Goal: Task Accomplishment & Management: Manage account settings

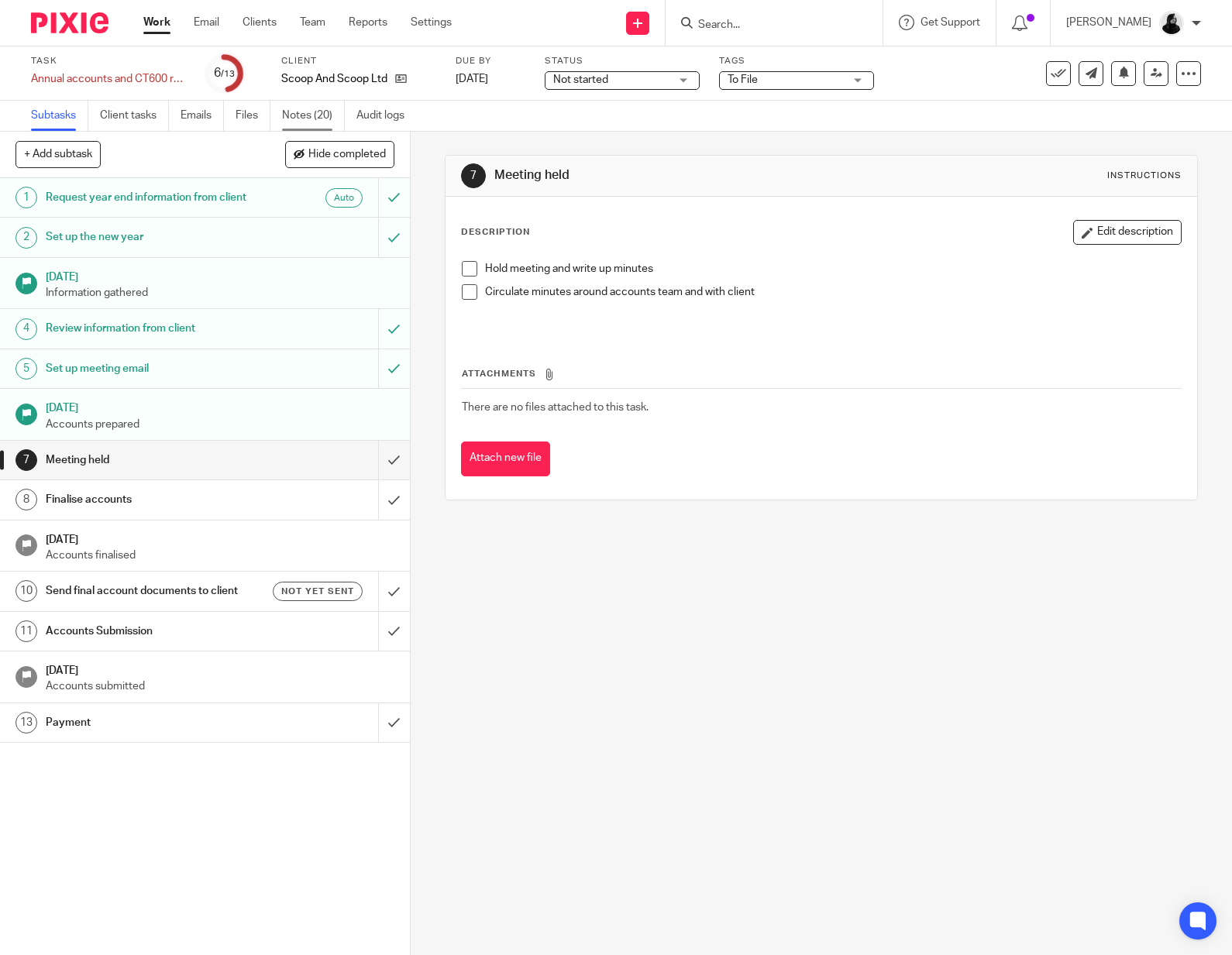
click at [306, 110] on link "Notes (20)" at bounding box center [314, 115] width 63 height 30
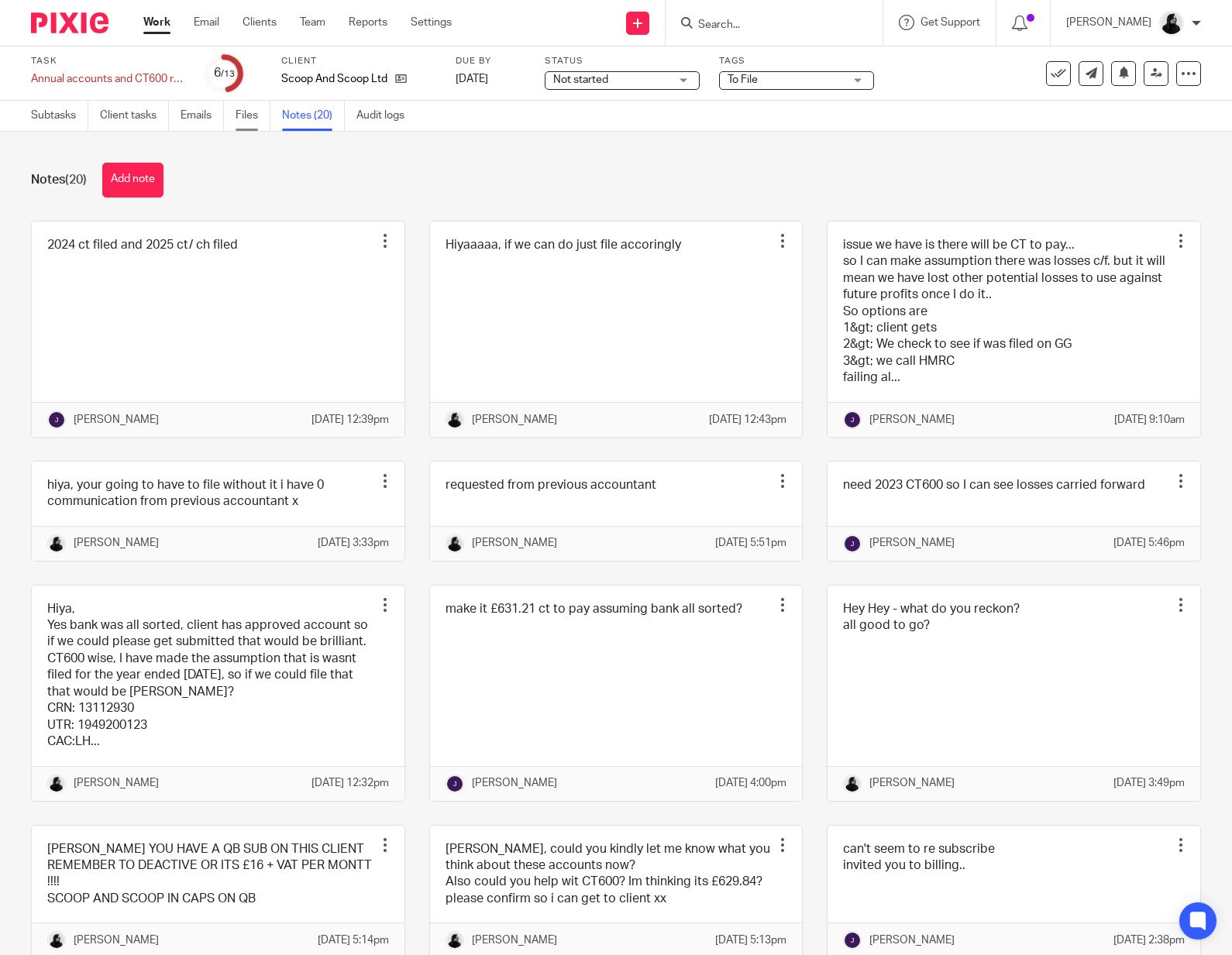
click at [251, 116] on link "Files" at bounding box center [253, 115] width 35 height 30
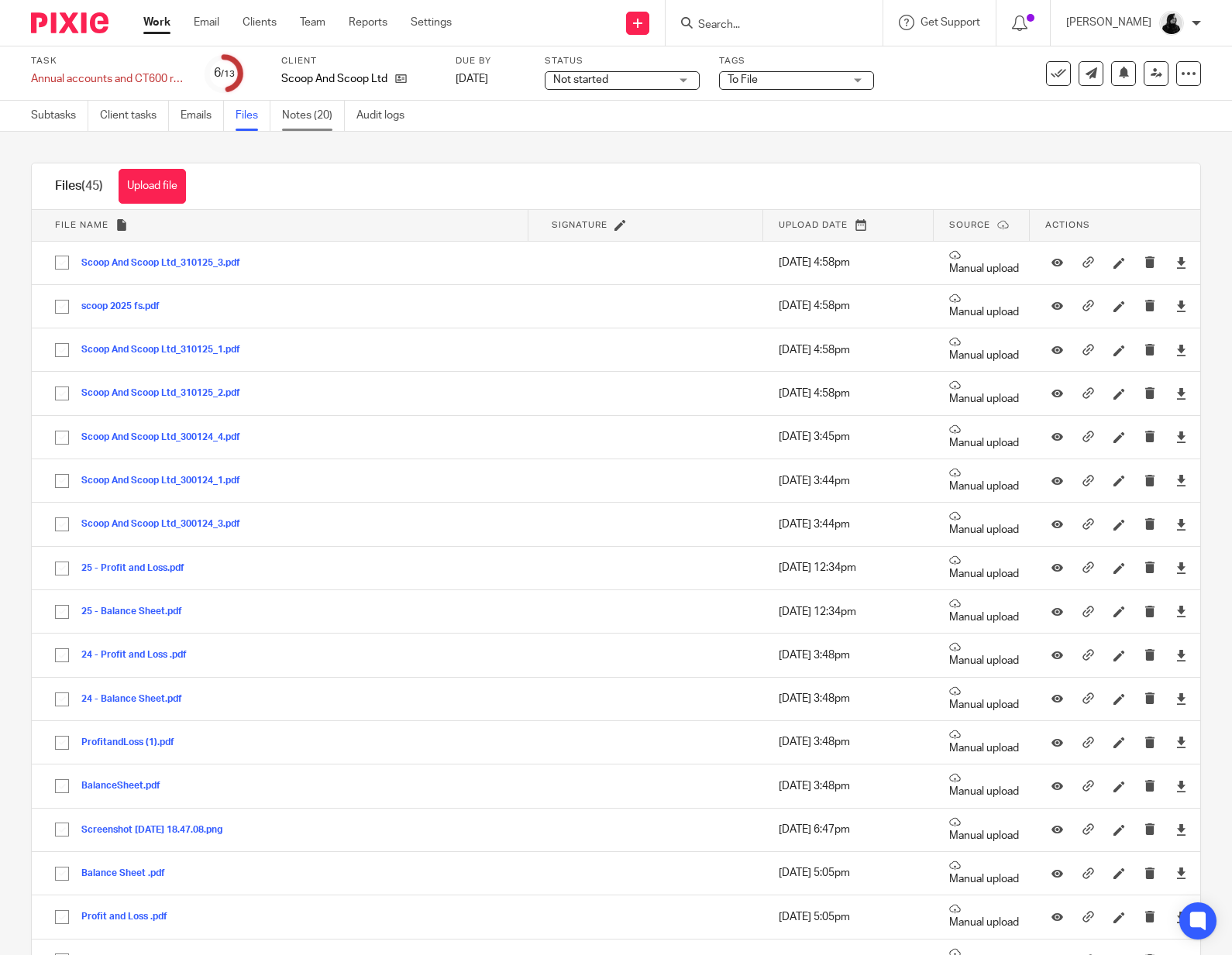
click at [328, 125] on link "Notes (20)" at bounding box center [314, 115] width 63 height 30
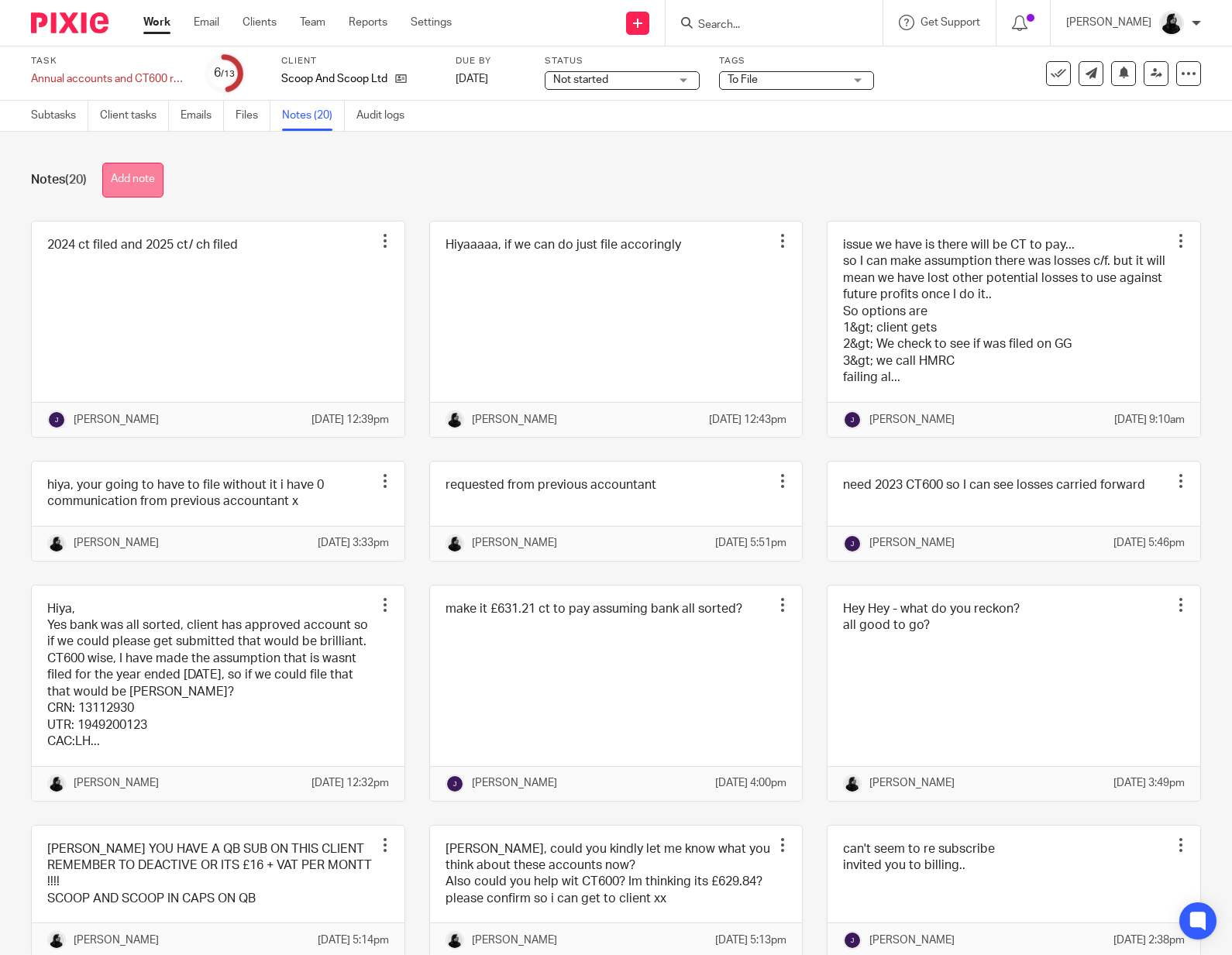
click at [150, 192] on button "Add note" at bounding box center [133, 180] width 61 height 35
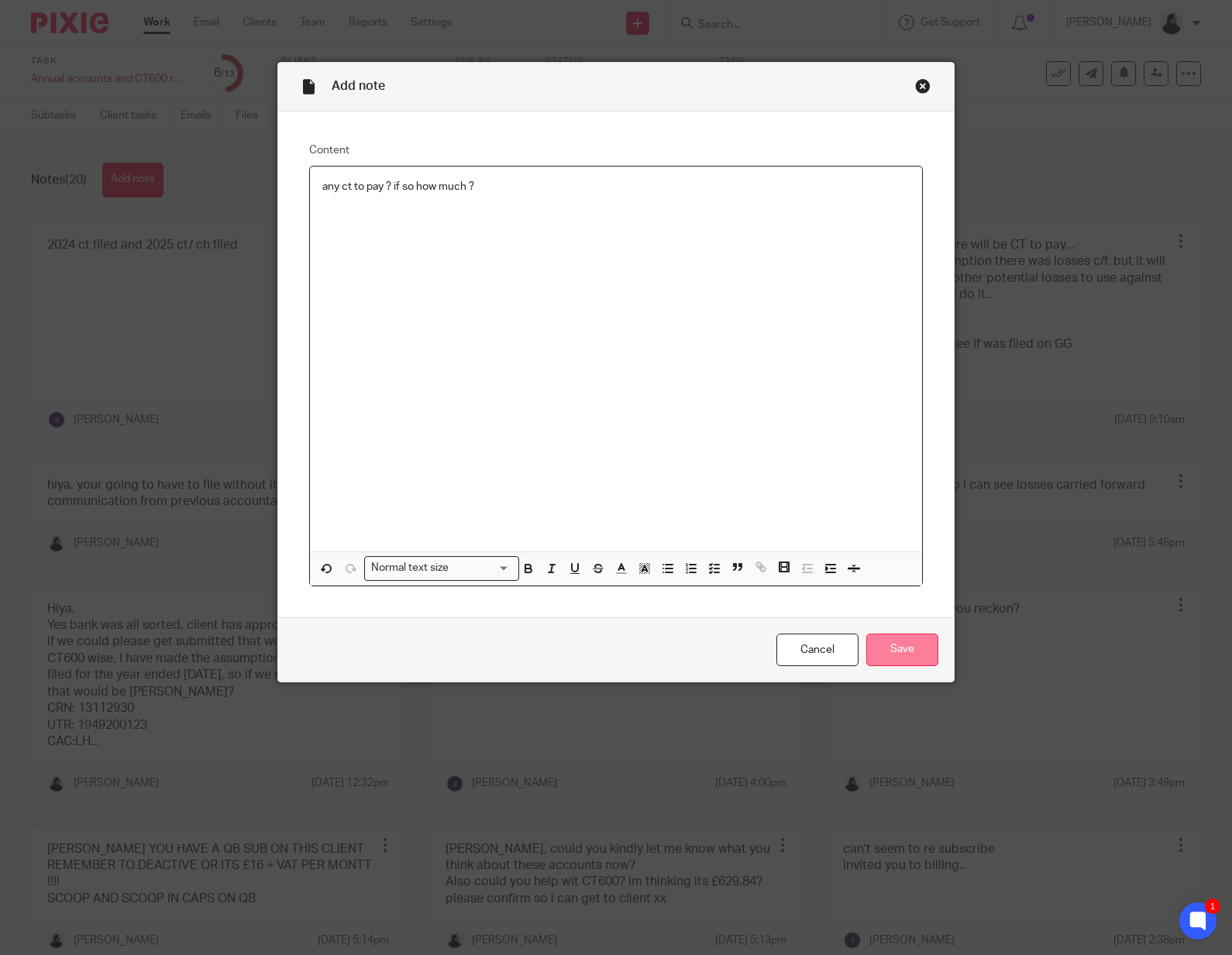
click at [923, 648] on input "Save" at bounding box center [902, 650] width 72 height 33
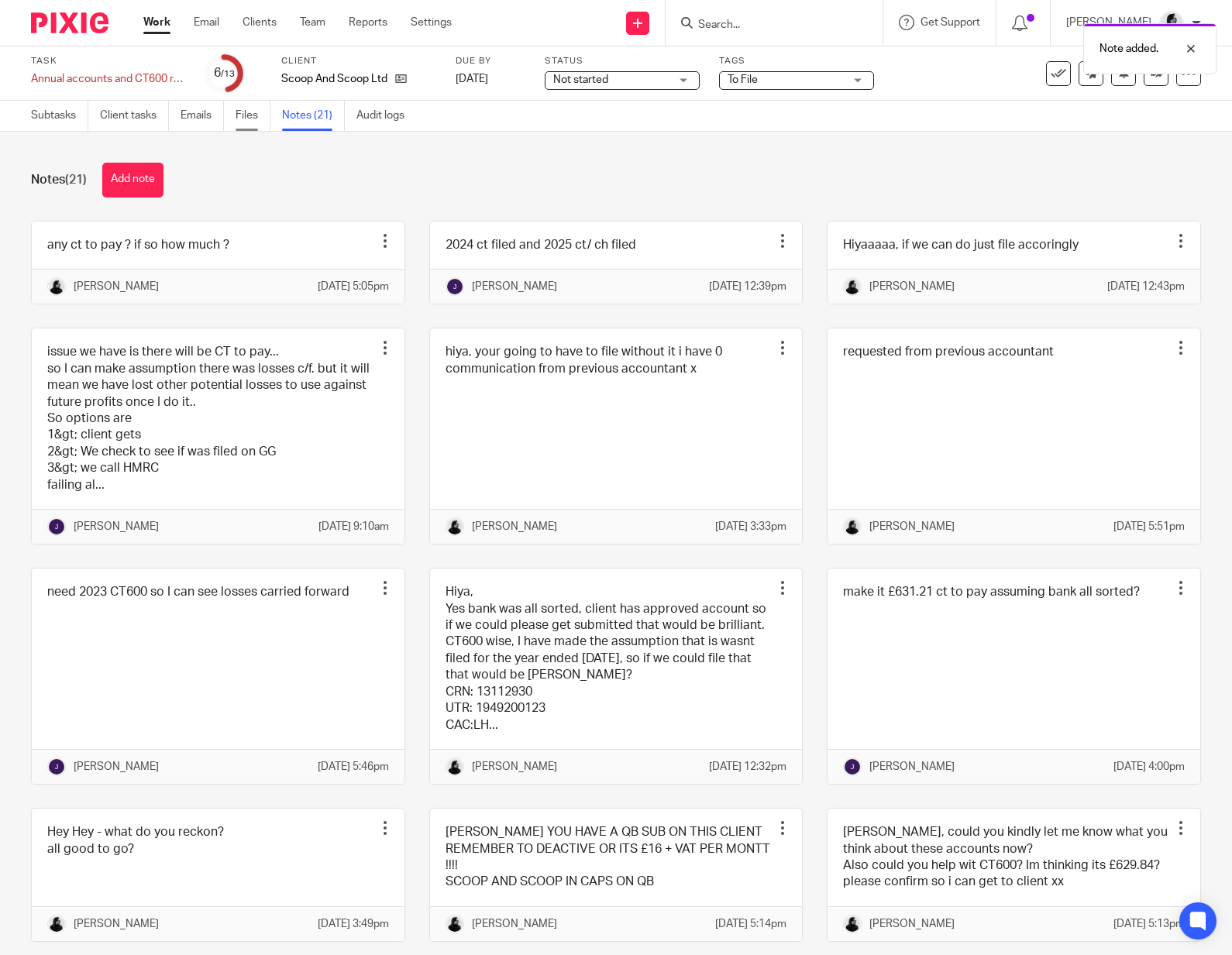
click at [255, 125] on link "Files" at bounding box center [253, 115] width 35 height 30
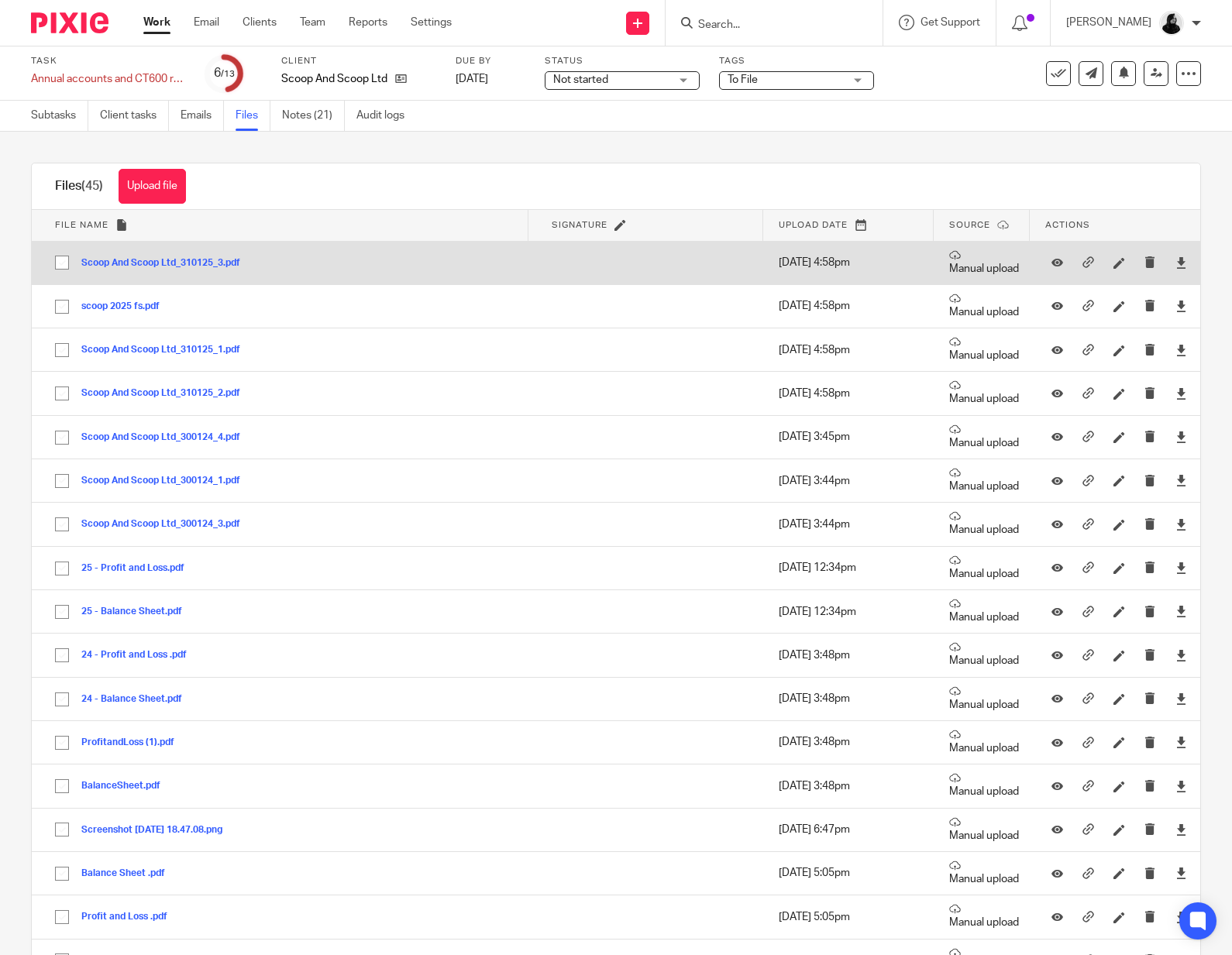
click at [213, 264] on button "Scoop And Scoop Ltd_310125_3.pdf" at bounding box center [167, 263] width 170 height 11
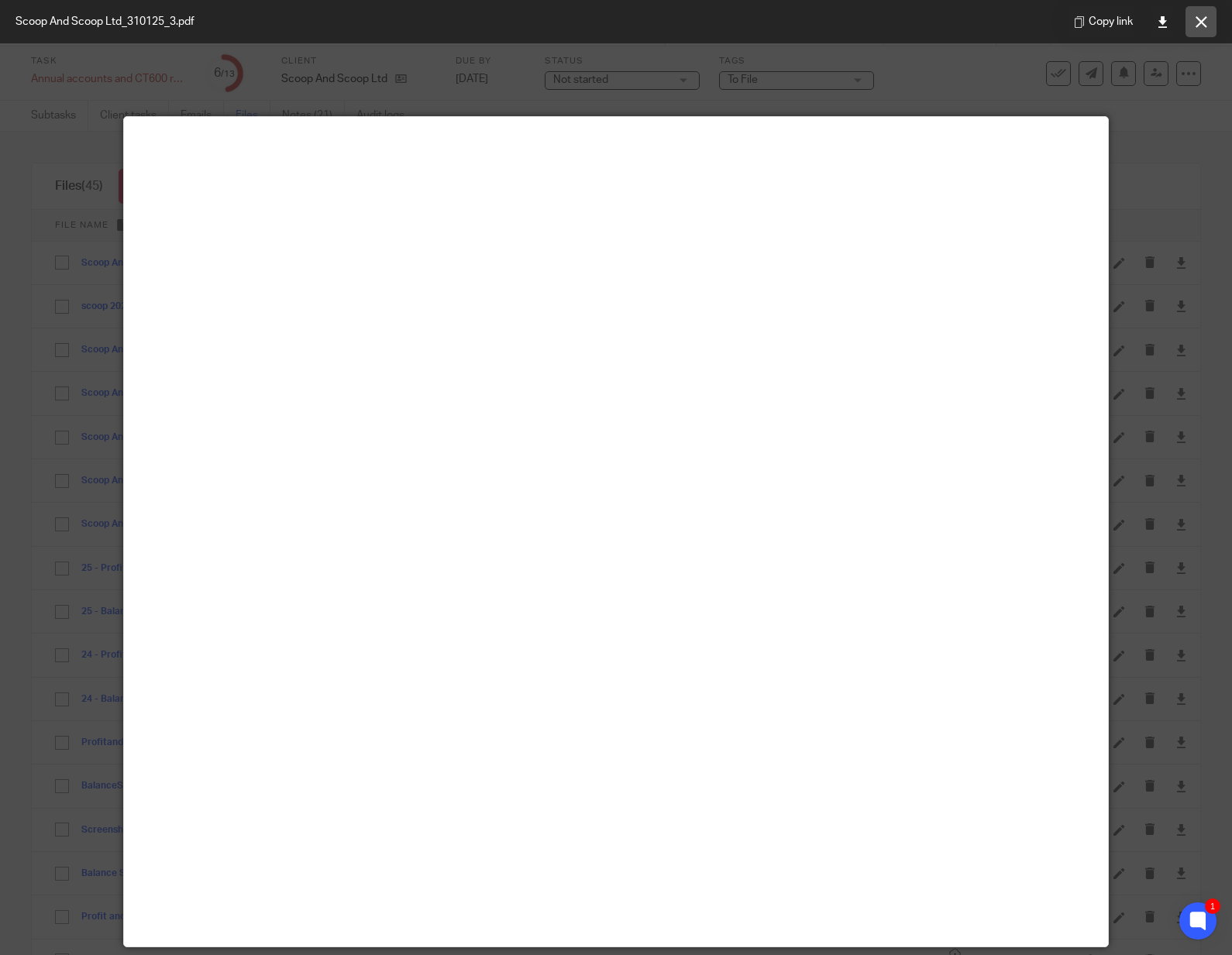
click at [1206, 27] on button at bounding box center [1201, 21] width 31 height 31
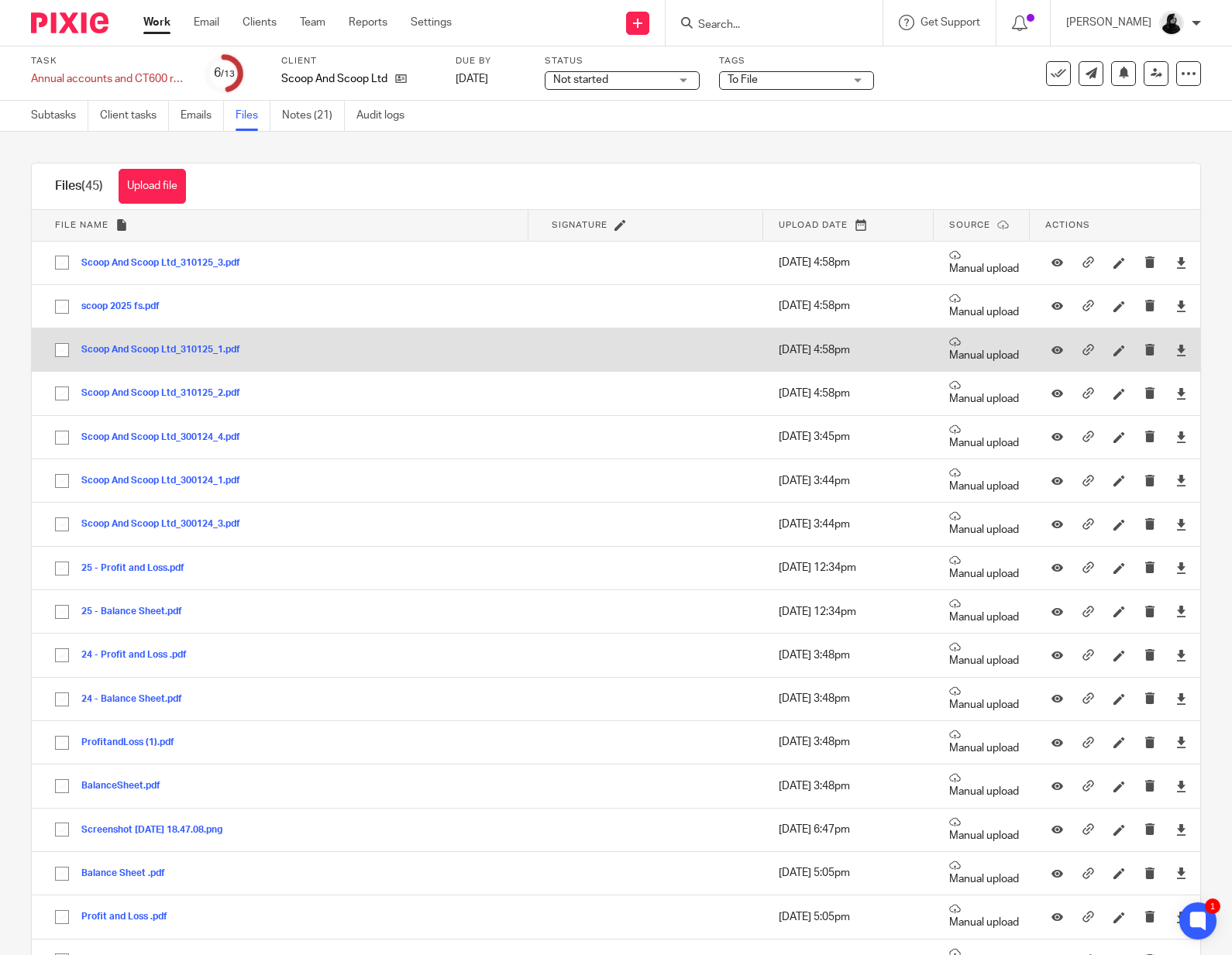
click at [197, 357] on div "Scoop And Scoop Ltd_310125_1.pdf" at bounding box center [167, 350] width 170 height 16
click at [197, 351] on button "Scoop And Scoop Ltd_310125_1.pdf" at bounding box center [167, 350] width 170 height 11
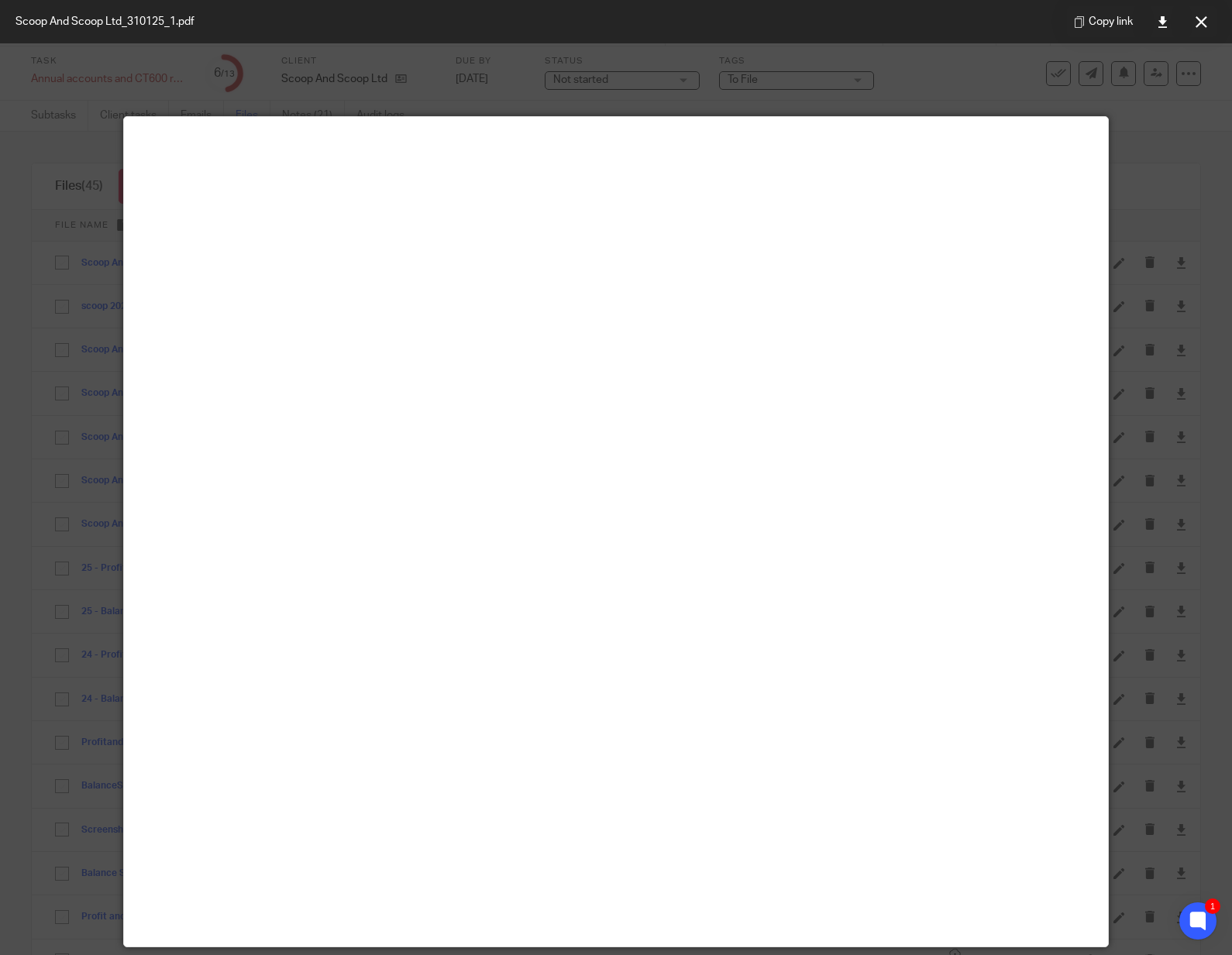
scroll to position [108, 0]
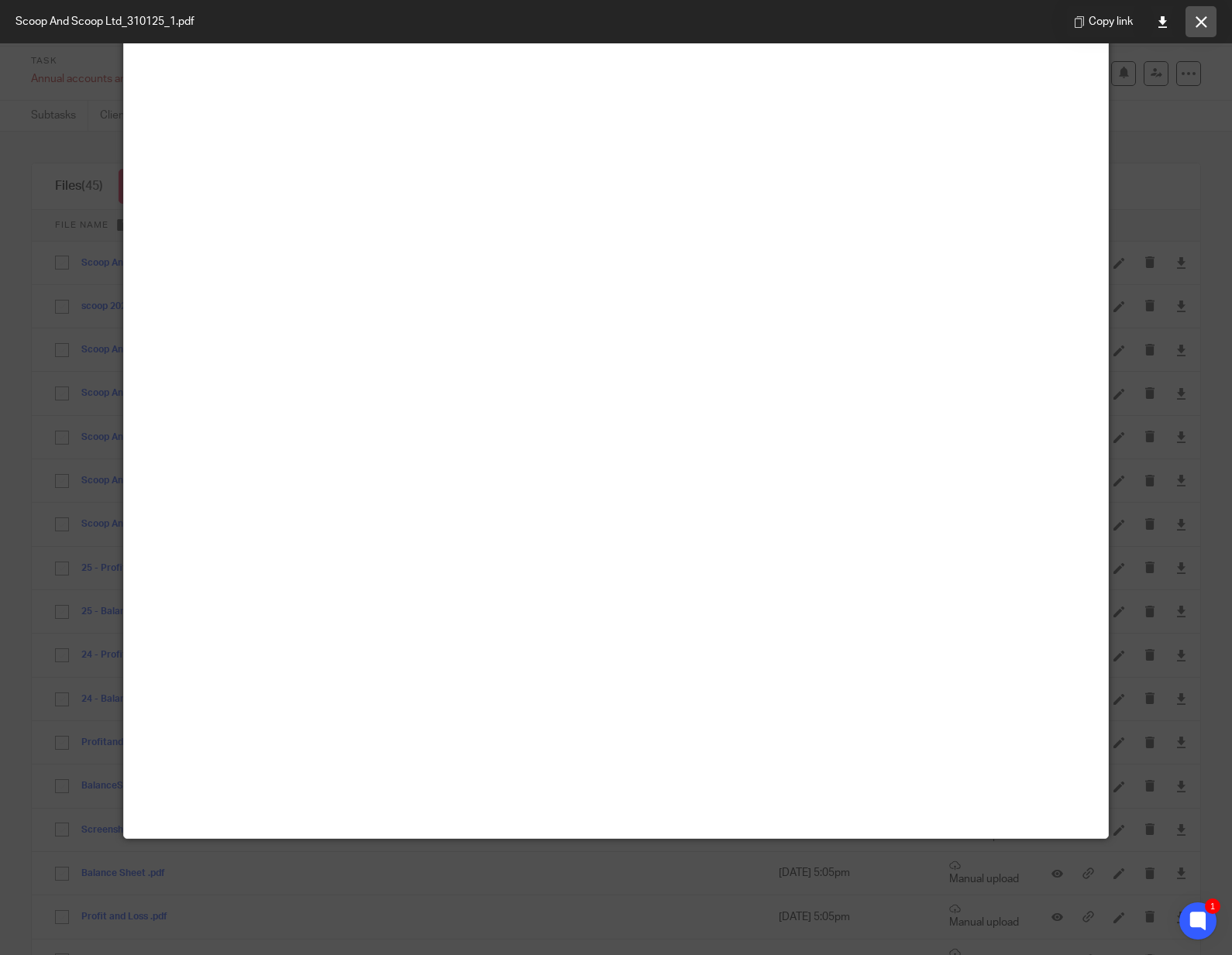
click at [1197, 24] on icon at bounding box center [1201, 22] width 12 height 12
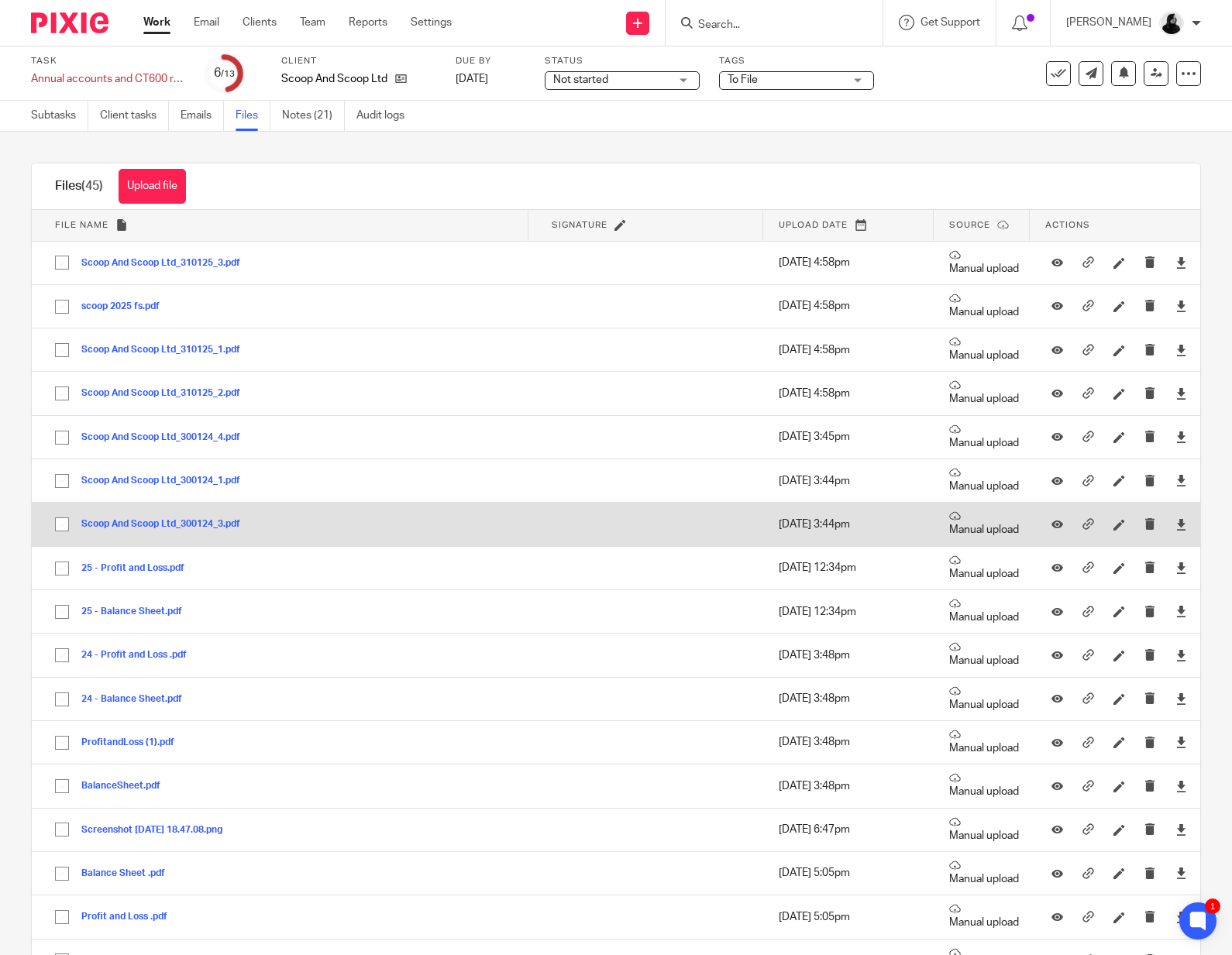
click at [61, 520] on input "checkbox" at bounding box center [61, 524] width 29 height 29
checkbox input "true"
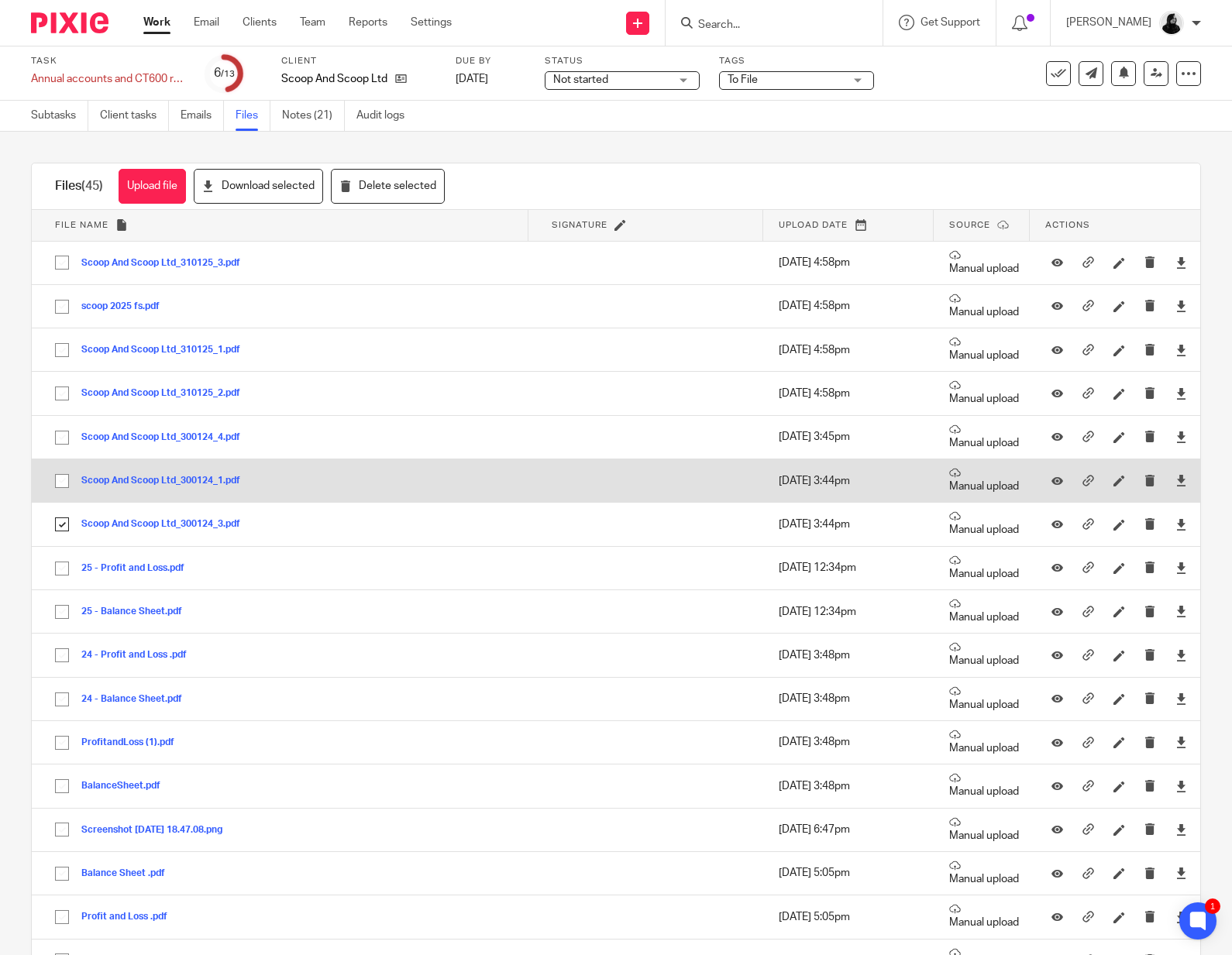
click at [61, 481] on input "checkbox" at bounding box center [61, 481] width 29 height 29
checkbox input "true"
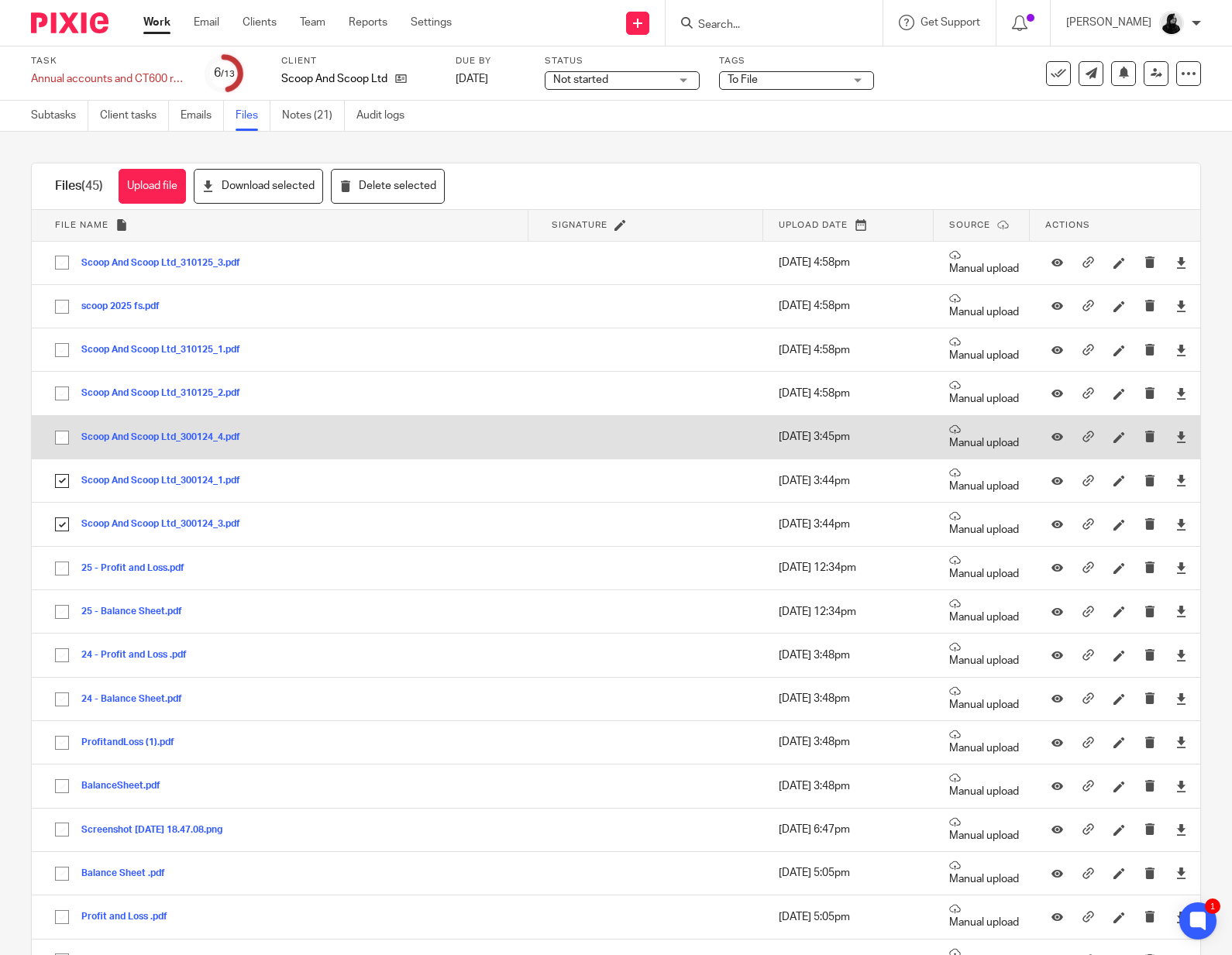
click at [63, 436] on input "checkbox" at bounding box center [61, 437] width 29 height 29
checkbox input "true"
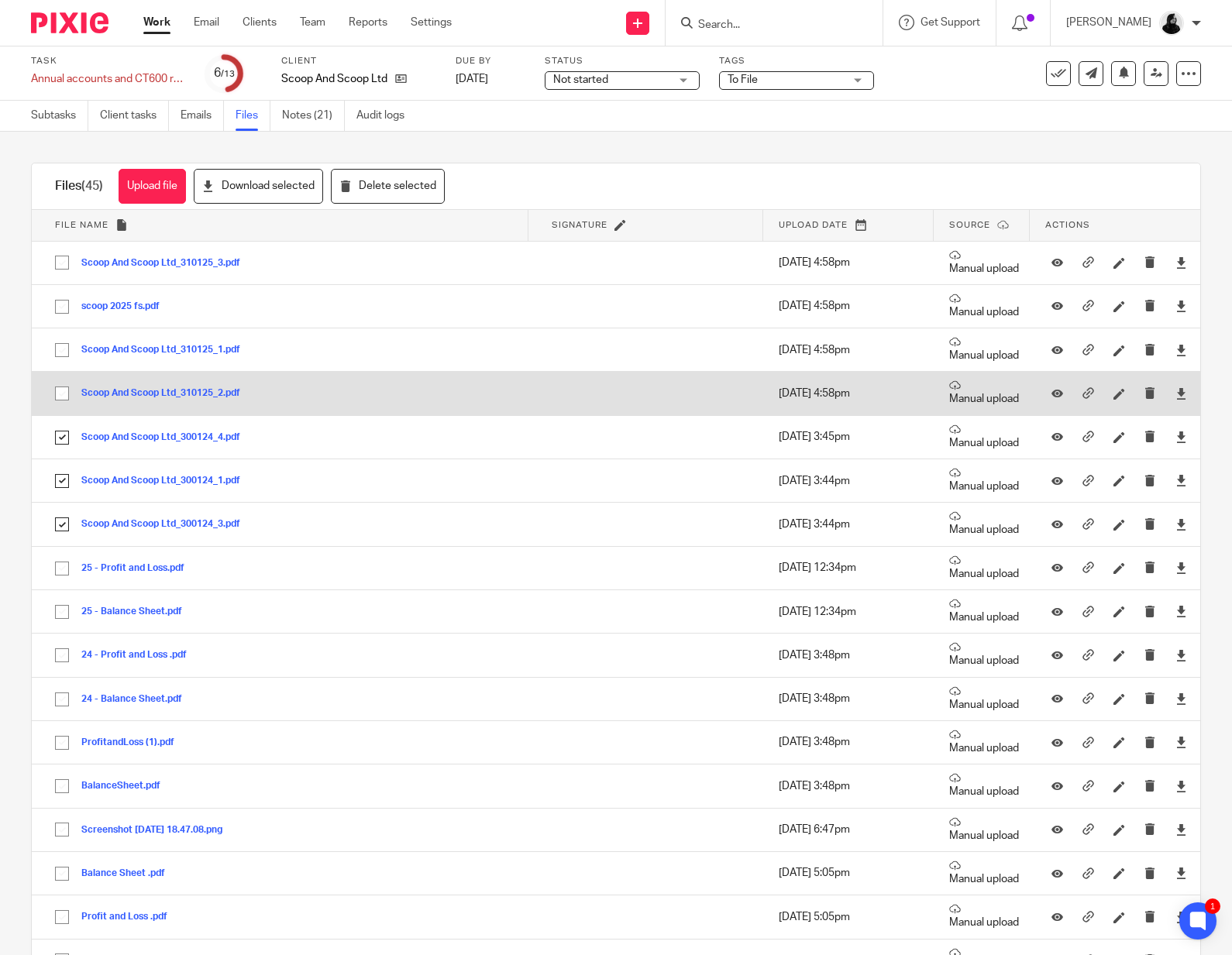
click at [63, 398] on input "checkbox" at bounding box center [61, 393] width 29 height 29
checkbox input "true"
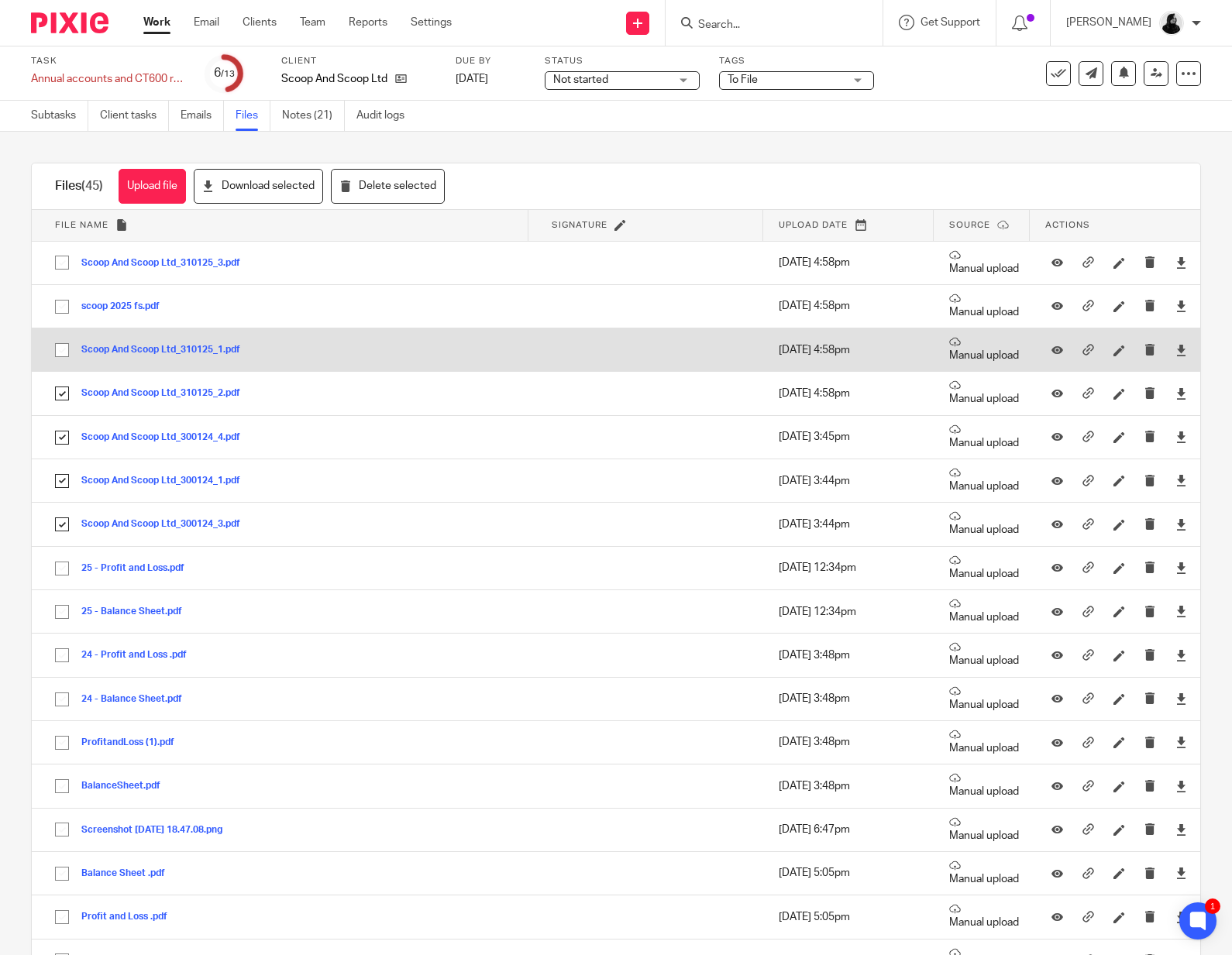
click at [63, 353] on input "checkbox" at bounding box center [61, 349] width 29 height 29
checkbox input "true"
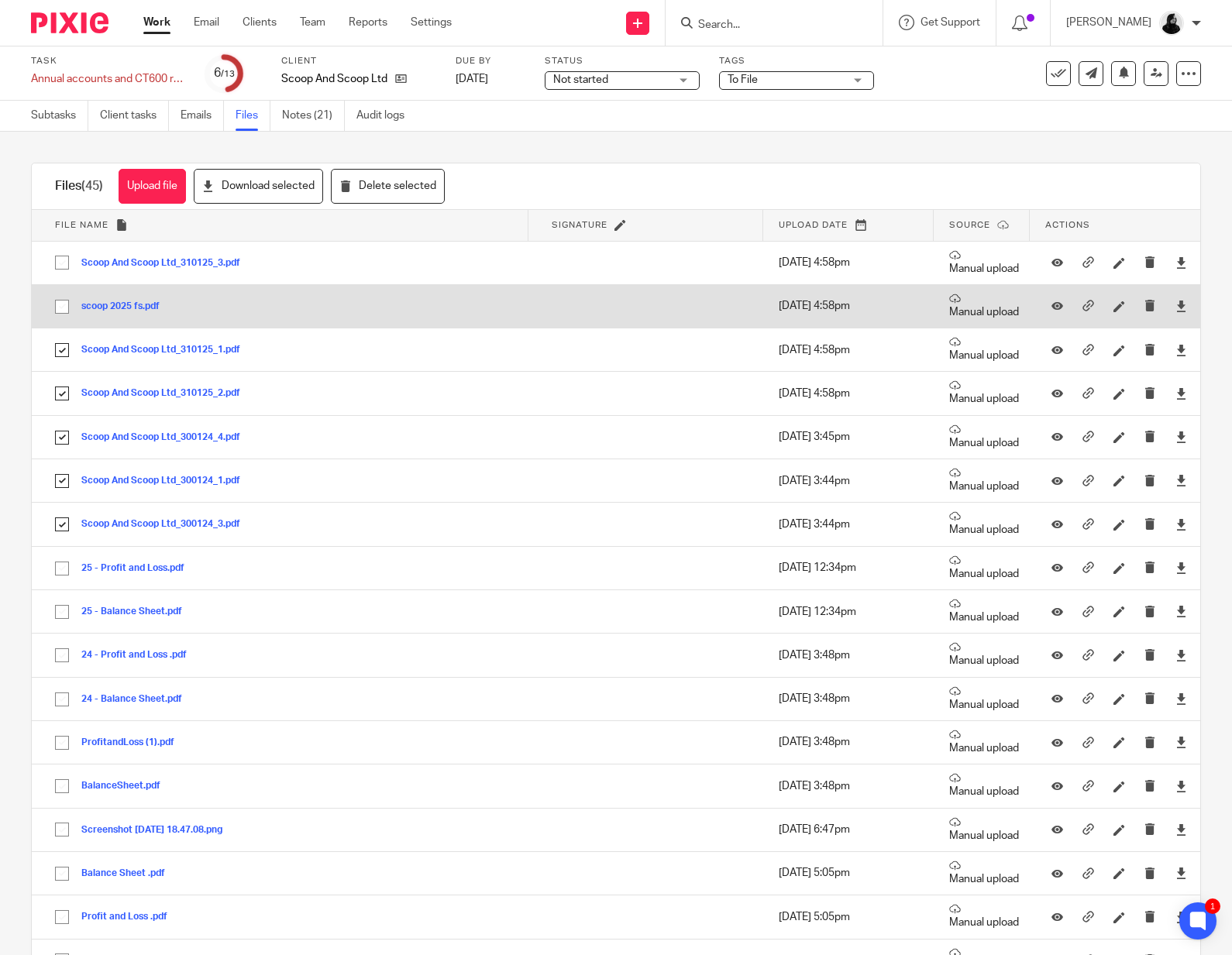
click at [63, 304] on input "checkbox" at bounding box center [61, 306] width 29 height 29
checkbox input "true"
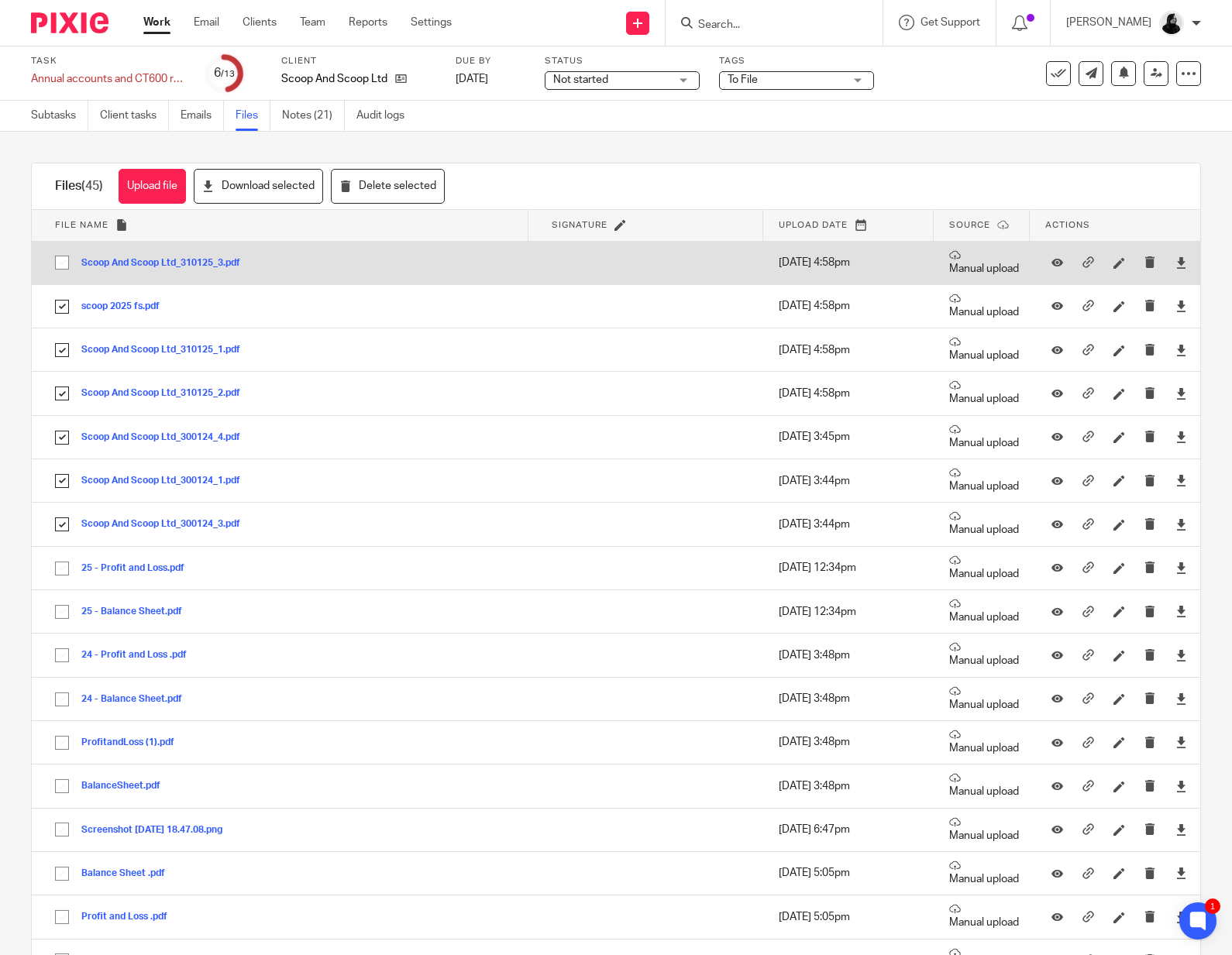
click at [63, 265] on input "checkbox" at bounding box center [61, 262] width 29 height 29
checkbox input "true"
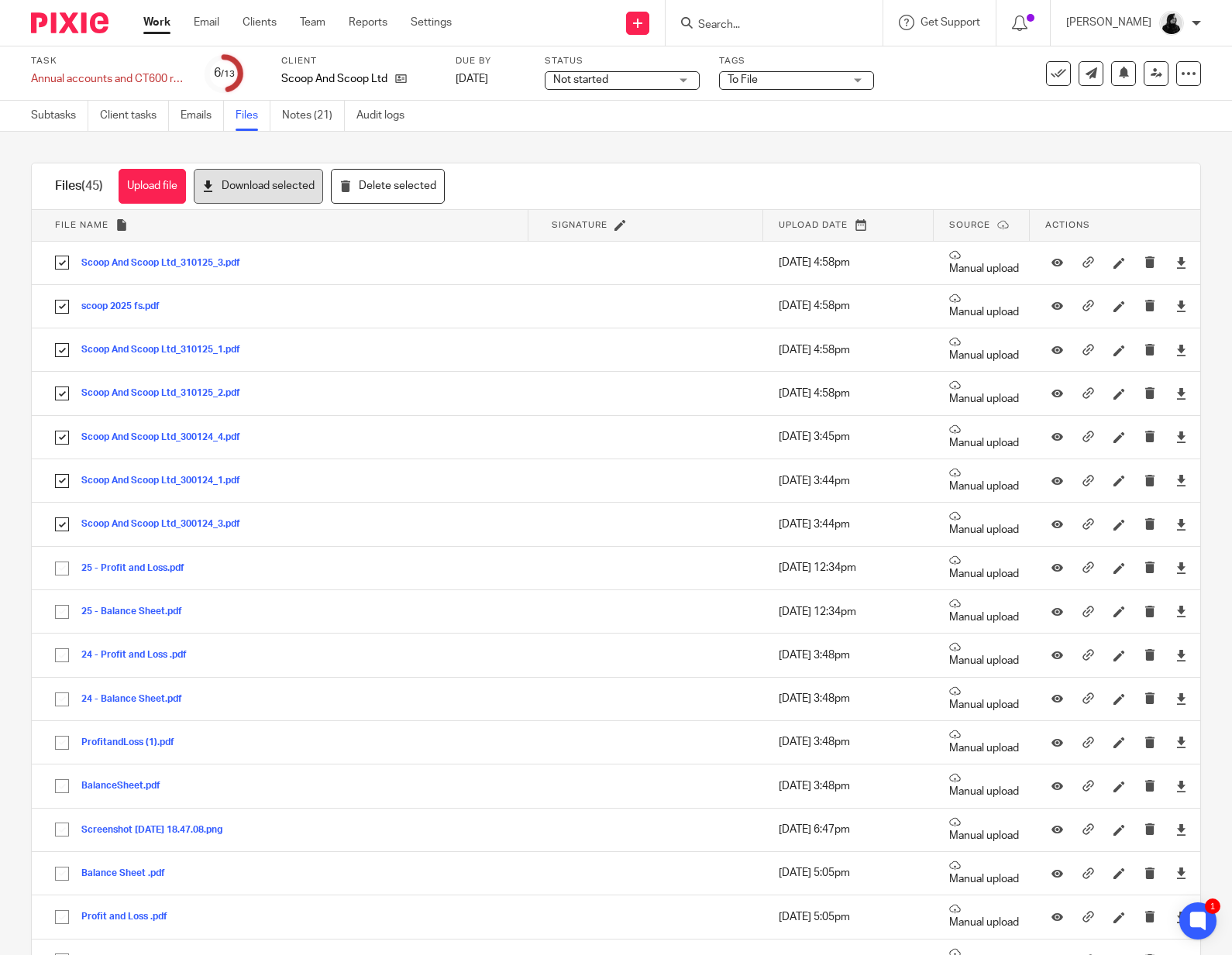
click at [292, 182] on button "Download selected" at bounding box center [258, 186] width 130 height 35
click at [1058, 77] on icon at bounding box center [1058, 74] width 16 height 16
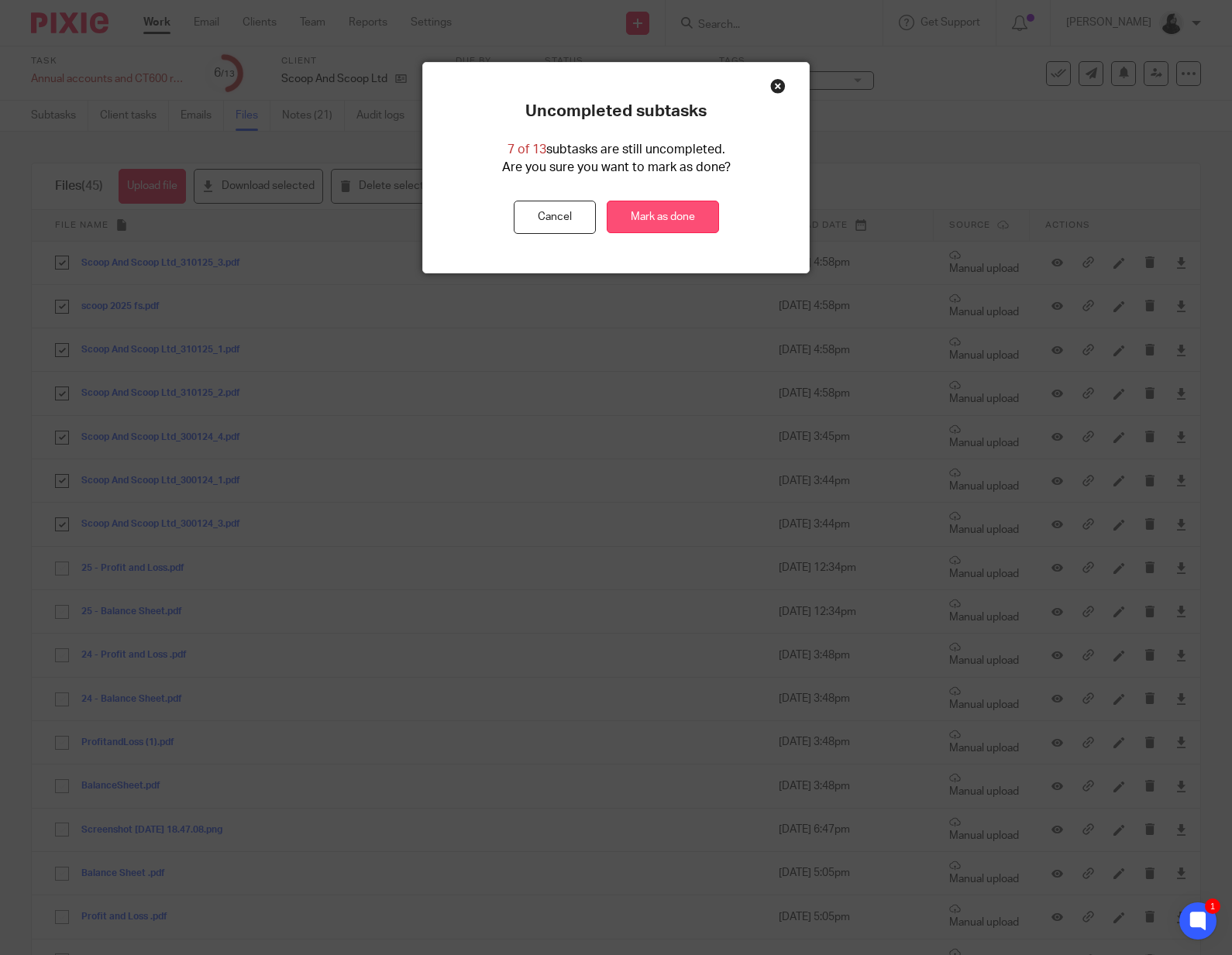
click at [641, 212] on link "Mark as done" at bounding box center [662, 217] width 112 height 33
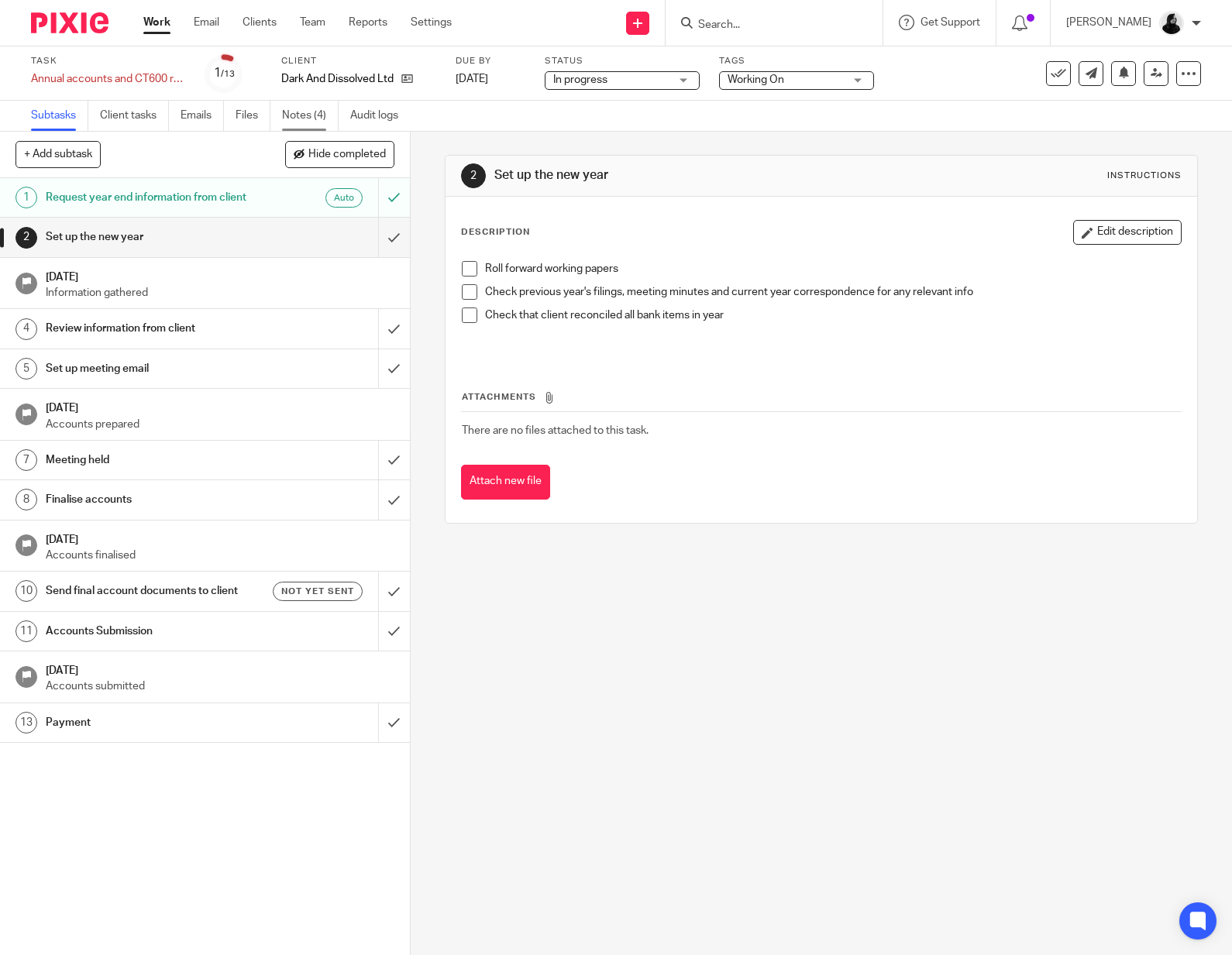
click at [328, 111] on link "Notes (4)" at bounding box center [310, 115] width 57 height 30
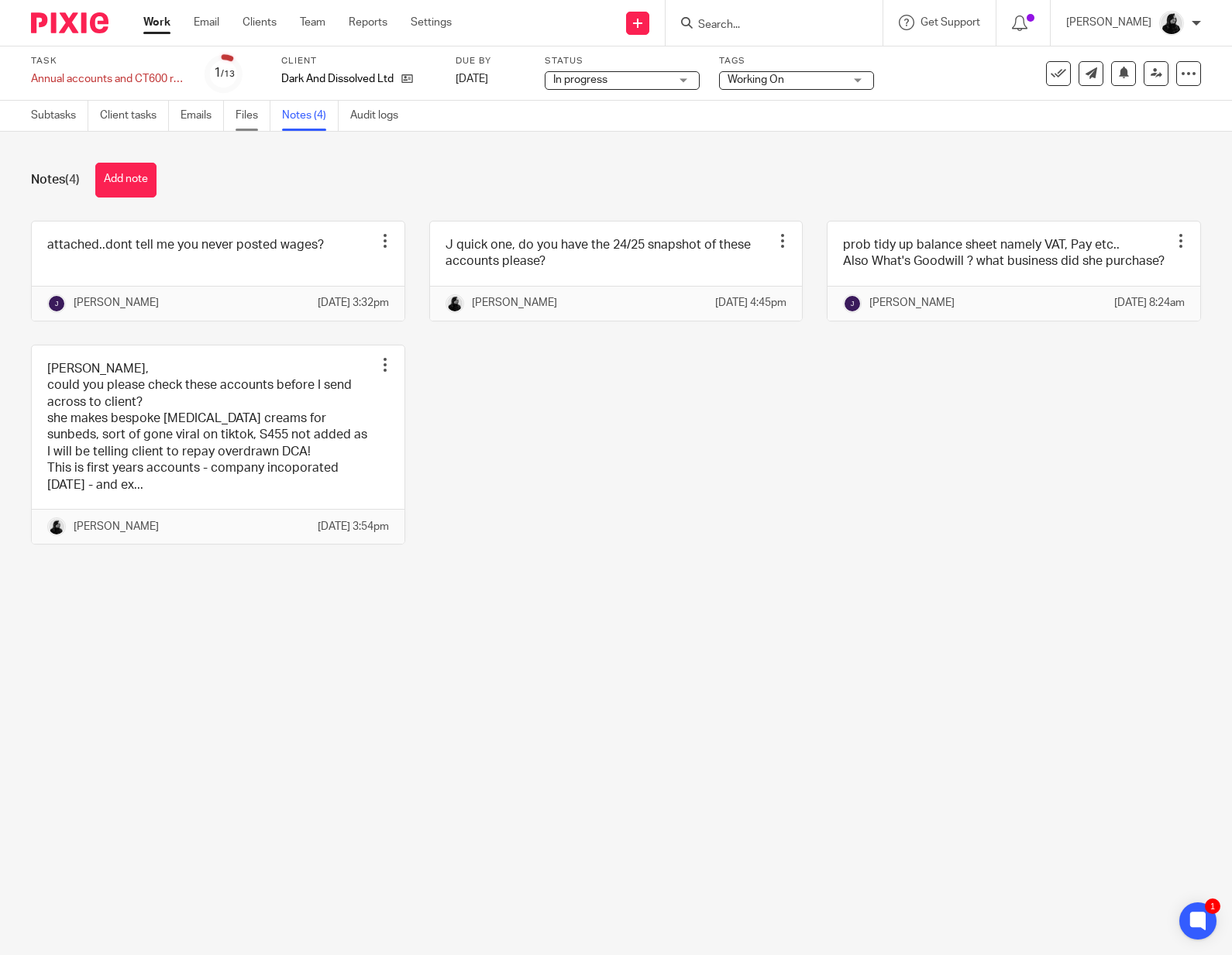
click at [256, 107] on link "Files" at bounding box center [253, 115] width 35 height 30
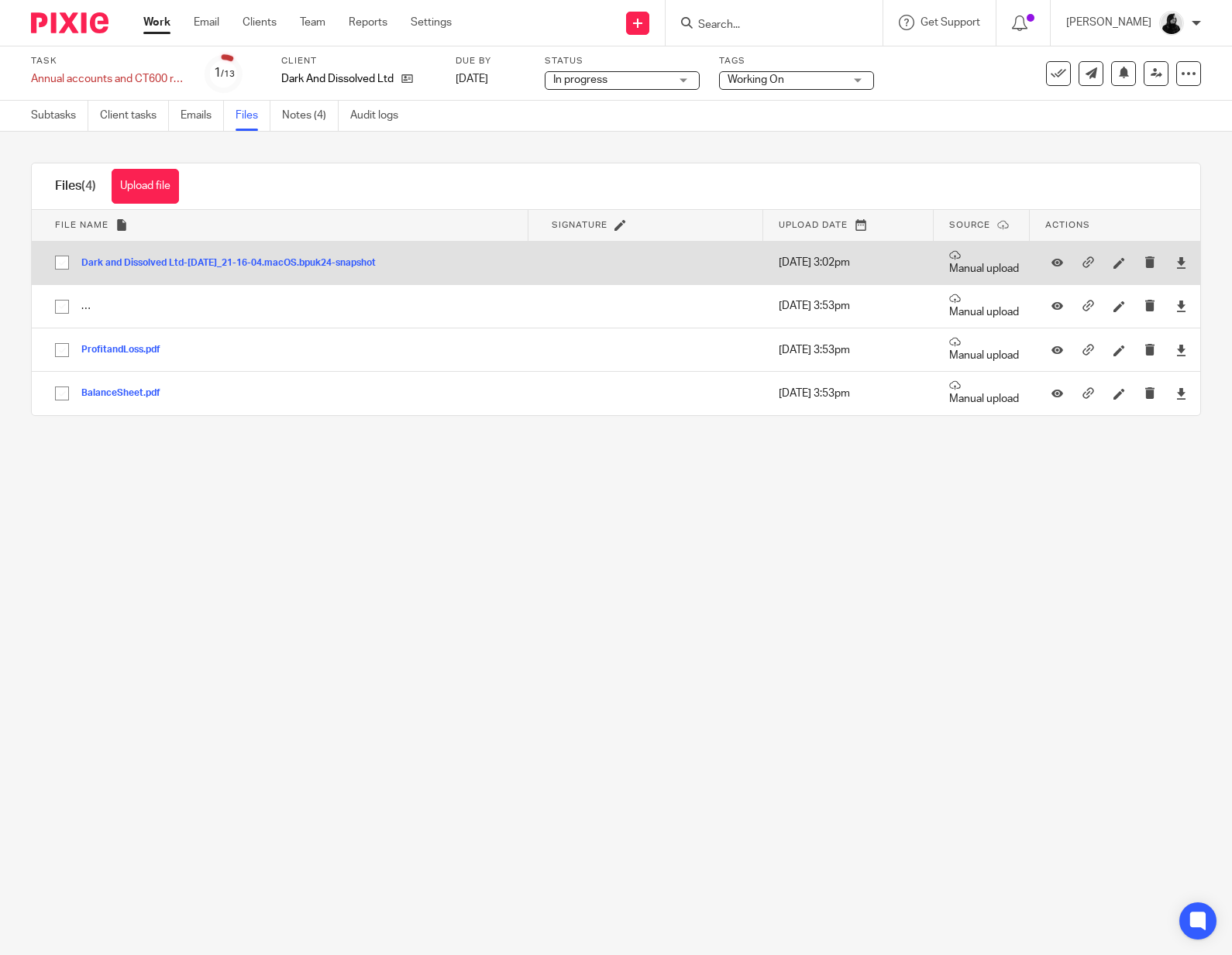
click at [49, 264] on input "checkbox" at bounding box center [61, 262] width 29 height 29
checkbox input "true"
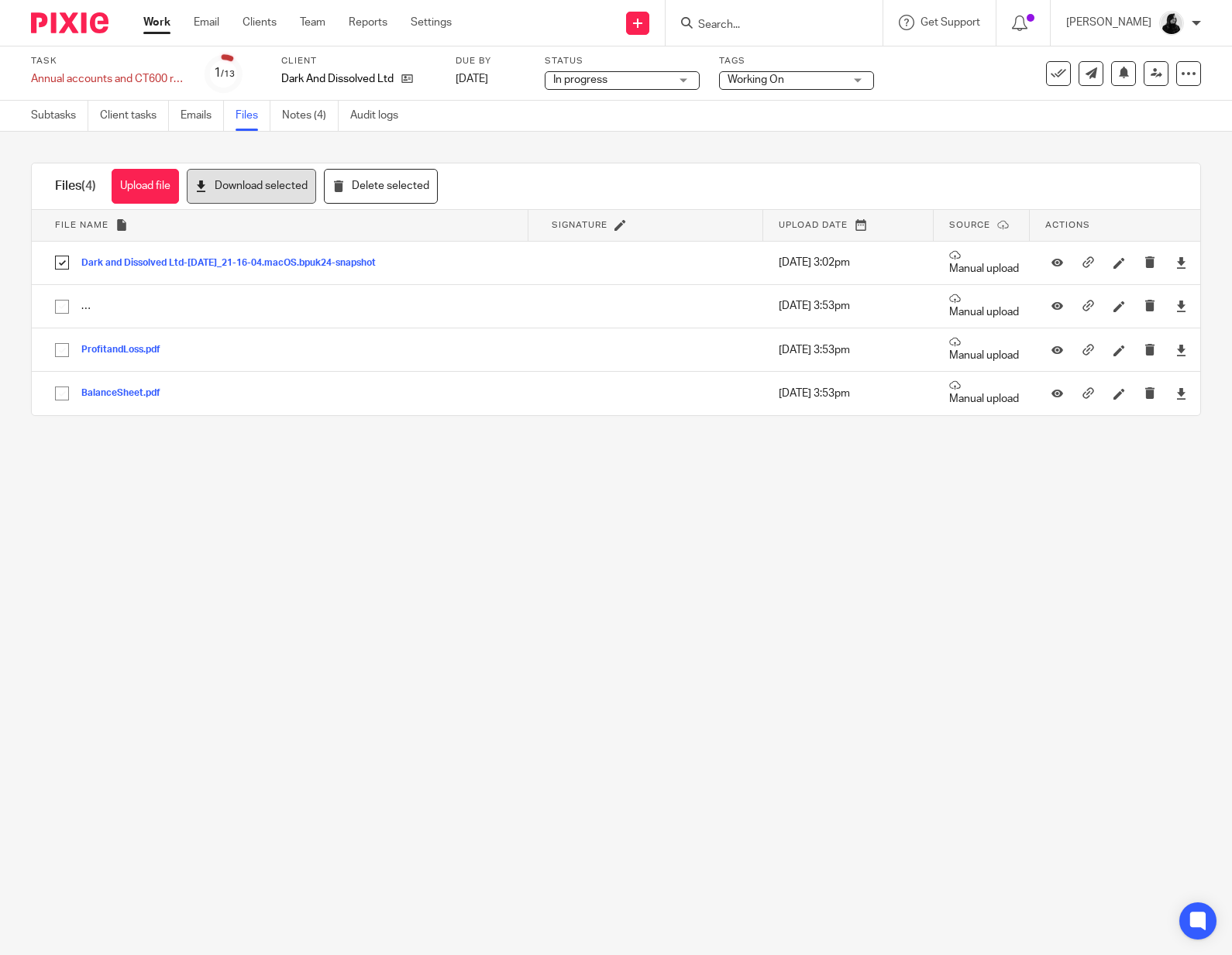
click at [209, 197] on button "Download selected" at bounding box center [251, 186] width 130 height 35
